Goal: Information Seeking & Learning: Learn about a topic

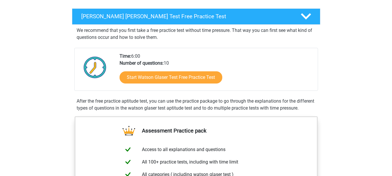
scroll to position [116, 0]
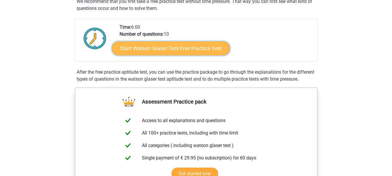
click at [158, 51] on link "Start Watson Glaser Test Free Practice Test" at bounding box center [171, 48] width 118 height 14
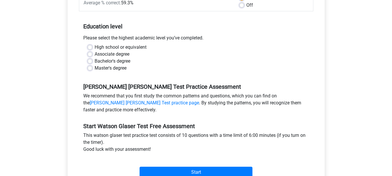
scroll to position [116, 0]
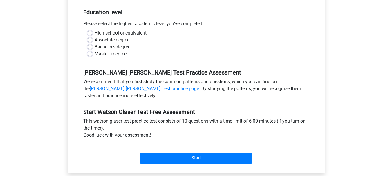
click at [86, 53] on div "High school or equivalent Associate degree Bachelor's degree Master's degree" at bounding box center [196, 44] width 226 height 28
click at [95, 53] on label "Master's degree" at bounding box center [111, 53] width 32 height 7
click at [88, 53] on input "Master's degree" at bounding box center [90, 53] width 5 height 6
radio input "true"
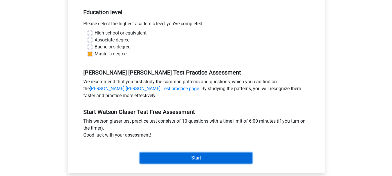
click at [205, 156] on input "Start" at bounding box center [195, 158] width 113 height 11
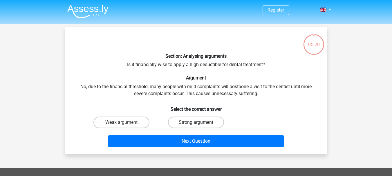
click at [207, 118] on label "Strong argument" at bounding box center [196, 123] width 56 height 12
click at [199, 122] on input "Strong argument" at bounding box center [198, 124] width 4 height 4
radio input "true"
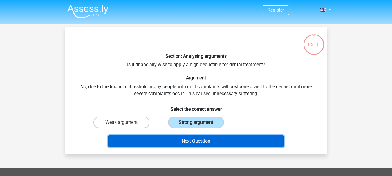
click at [247, 140] on button "Next Question" at bounding box center [195, 141] width 175 height 12
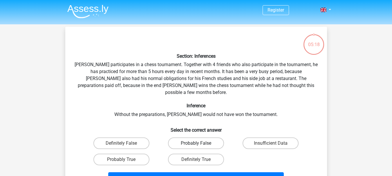
scroll to position [27, 0]
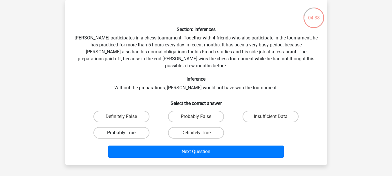
click at [137, 127] on label "Probably True" at bounding box center [121, 133] width 56 height 12
click at [125, 133] on input "Probably True" at bounding box center [123, 135] width 4 height 4
radio input "true"
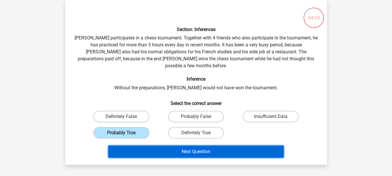
click at [175, 146] on button "Next Question" at bounding box center [195, 152] width 175 height 12
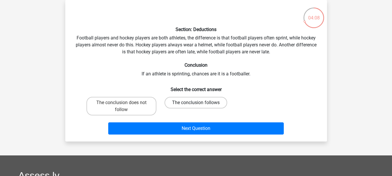
click at [177, 99] on label "The conclusion follows" at bounding box center [195, 103] width 63 height 12
click at [196, 103] on input "The conclusion follows" at bounding box center [198, 105] width 4 height 4
radio input "true"
click at [141, 104] on label "The conclusion does not follow" at bounding box center [121, 106] width 70 height 19
click at [125, 104] on input "The conclusion does not follow" at bounding box center [123, 105] width 4 height 4
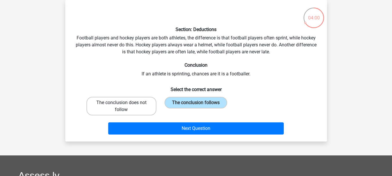
radio input "true"
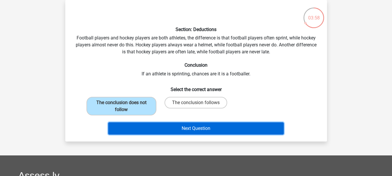
click at [146, 130] on button "Next Question" at bounding box center [195, 128] width 175 height 12
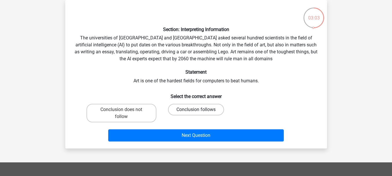
click at [195, 111] on label "Conclusion follows" at bounding box center [196, 110] width 56 height 12
click at [196, 111] on input "Conclusion follows" at bounding box center [198, 112] width 4 height 4
radio input "true"
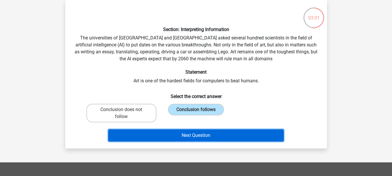
click at [206, 135] on button "Next Question" at bounding box center [195, 135] width 175 height 12
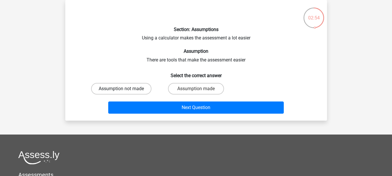
click at [118, 86] on label "Assumption not made" at bounding box center [121, 89] width 60 height 12
click at [121, 89] on input "Assumption not made" at bounding box center [123, 91] width 4 height 4
radio input "true"
click at [198, 91] on input "Assumption made" at bounding box center [198, 91] width 4 height 4
radio input "true"
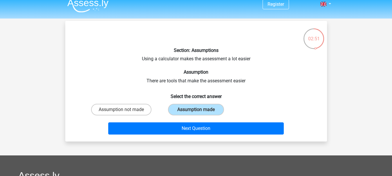
scroll to position [0, 0]
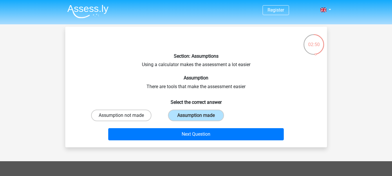
click at [136, 116] on label "Assumption not made" at bounding box center [121, 116] width 60 height 12
click at [125, 116] on input "Assumption not made" at bounding box center [123, 117] width 4 height 4
radio input "true"
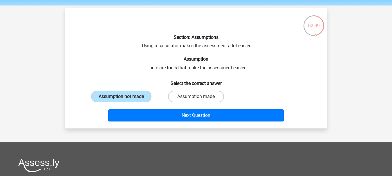
scroll to position [29, 0]
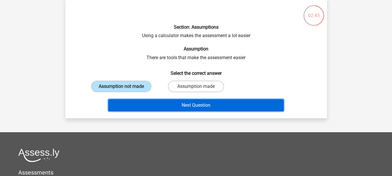
click at [161, 108] on button "Next Question" at bounding box center [195, 105] width 175 height 12
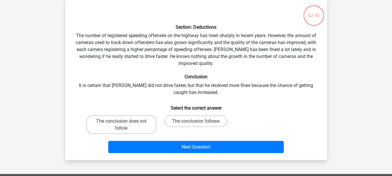
scroll to position [27, 0]
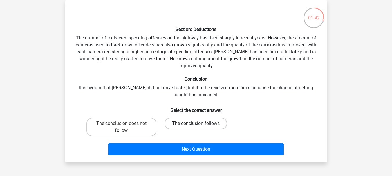
click at [178, 118] on label "The conclusion follows" at bounding box center [195, 124] width 63 height 12
click at [196, 124] on input "The conclusion follows" at bounding box center [198, 126] width 4 height 4
radio input "true"
click at [152, 125] on label "The conclusion does not follow" at bounding box center [121, 127] width 70 height 19
click at [125, 125] on input "The conclusion does not follow" at bounding box center [123, 126] width 4 height 4
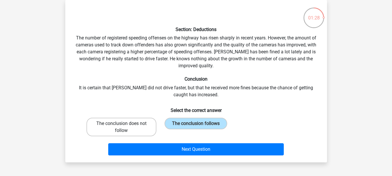
radio input "true"
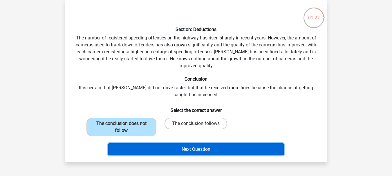
drag, startPoint x: 174, startPoint y: 151, endPoint x: 181, endPoint y: 157, distance: 9.1
click at [174, 151] on button "Next Question" at bounding box center [195, 149] width 175 height 12
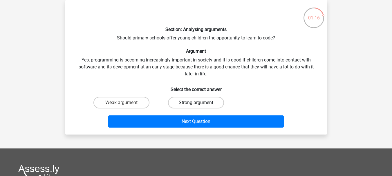
drag, startPoint x: 190, startPoint y: 101, endPoint x: 202, endPoint y: 115, distance: 18.1
click at [190, 101] on label "Strong argument" at bounding box center [196, 103] width 56 height 12
click at [196, 103] on input "Strong argument" at bounding box center [198, 105] width 4 height 4
radio input "true"
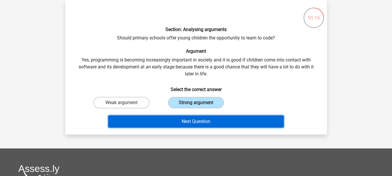
click at [214, 122] on button "Next Question" at bounding box center [195, 121] width 175 height 12
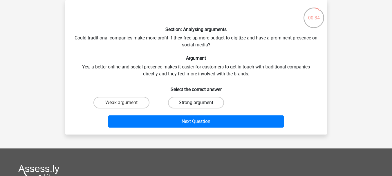
click at [201, 106] on label "Strong argument" at bounding box center [196, 103] width 56 height 12
click at [199, 106] on input "Strong argument" at bounding box center [198, 105] width 4 height 4
radio input "true"
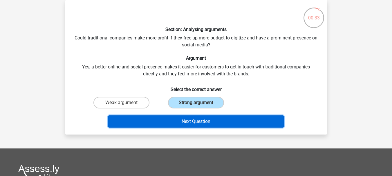
click at [209, 126] on button "Next Question" at bounding box center [195, 121] width 175 height 12
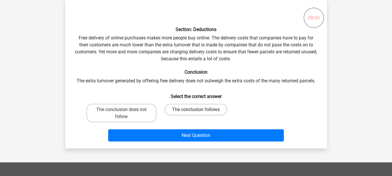
click at [181, 110] on label "The conclusion follows" at bounding box center [195, 110] width 63 height 12
click at [196, 110] on input "The conclusion follows" at bounding box center [198, 112] width 4 height 4
radio input "true"
click at [137, 108] on label "The conclusion does not follow" at bounding box center [121, 113] width 70 height 19
click at [125, 110] on input "The conclusion does not follow" at bounding box center [123, 112] width 4 height 4
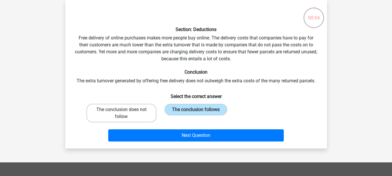
radio input "true"
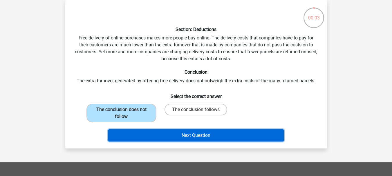
click at [170, 141] on button "Next Question" at bounding box center [195, 135] width 175 height 12
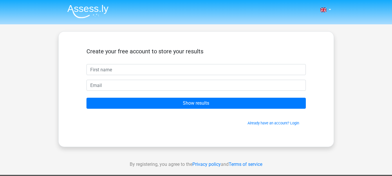
click at [163, 73] on input "text" at bounding box center [195, 69] width 219 height 11
type input "[PERSON_NAME]"
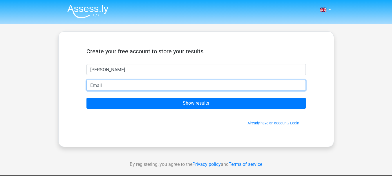
click at [139, 83] on input "email" at bounding box center [195, 85] width 219 height 11
type input "[EMAIL_ADDRESS][DOMAIN_NAME]"
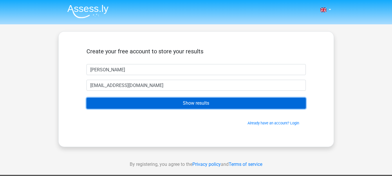
click at [144, 103] on input "Show results" at bounding box center [195, 103] width 219 height 11
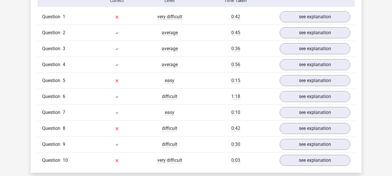
scroll to position [493, 0]
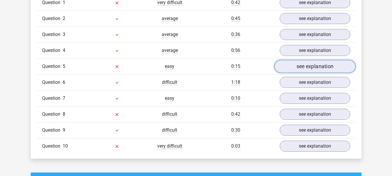
click at [297, 70] on link "see explanation" at bounding box center [314, 66] width 81 height 13
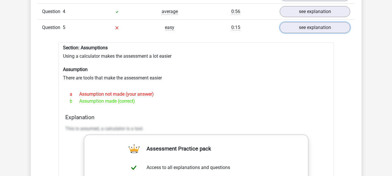
scroll to position [522, 0]
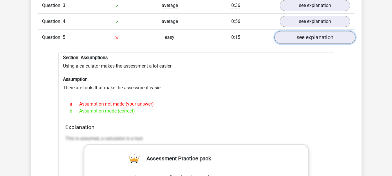
click at [319, 37] on link "see explanation" at bounding box center [314, 37] width 81 height 13
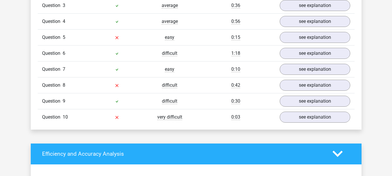
click at [143, 82] on div "Question 8 difficult 0:42 see explanation" at bounding box center [196, 85] width 317 height 16
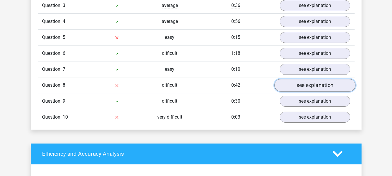
click at [292, 84] on link "see explanation" at bounding box center [314, 85] width 81 height 13
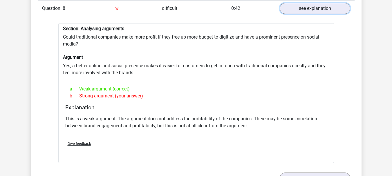
scroll to position [609, 0]
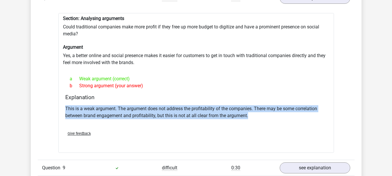
drag, startPoint x: 277, startPoint y: 107, endPoint x: 279, endPoint y: 100, distance: 7.2
click at [279, 100] on div "Explanation This is a weak argument. The argument does not address the profitab…" at bounding box center [196, 110] width 266 height 32
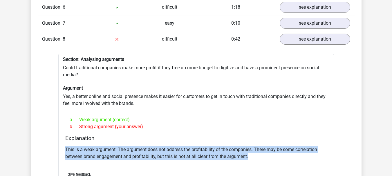
scroll to position [551, 0]
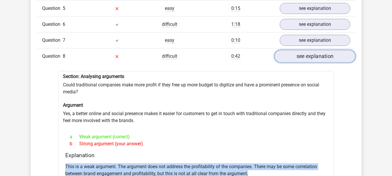
click at [317, 58] on link "see explanation" at bounding box center [314, 56] width 81 height 13
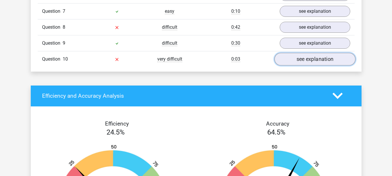
click at [315, 61] on link "see explanation" at bounding box center [314, 59] width 81 height 13
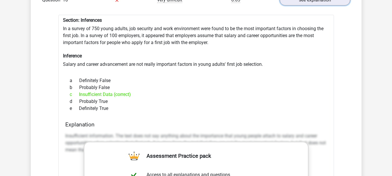
scroll to position [609, 0]
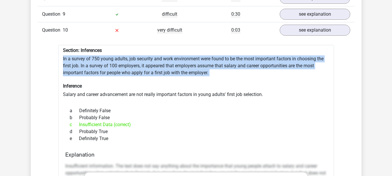
drag, startPoint x: 289, startPoint y: 78, endPoint x: 294, endPoint y: 52, distance: 25.7
click at [294, 53] on h6 "Section: Inferences" at bounding box center [196, 51] width 266 height 6
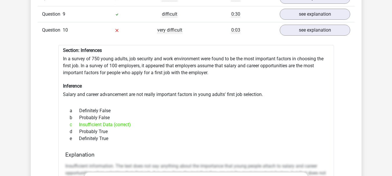
click at [299, 37] on div "Question 1 very difficult 0:42 see explanation Section: Analysing arguments Is …" at bounding box center [196, 120] width 308 height 482
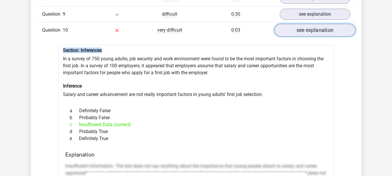
click at [300, 34] on link "see explanation" at bounding box center [314, 30] width 81 height 13
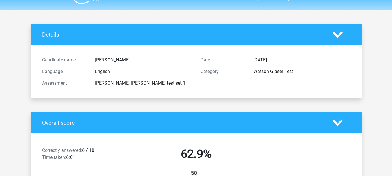
scroll to position [0, 0]
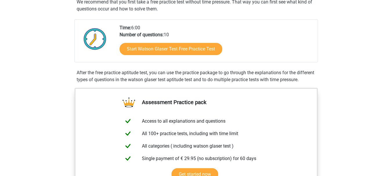
scroll to position [116, 0]
